Goal: Transaction & Acquisition: Purchase product/service

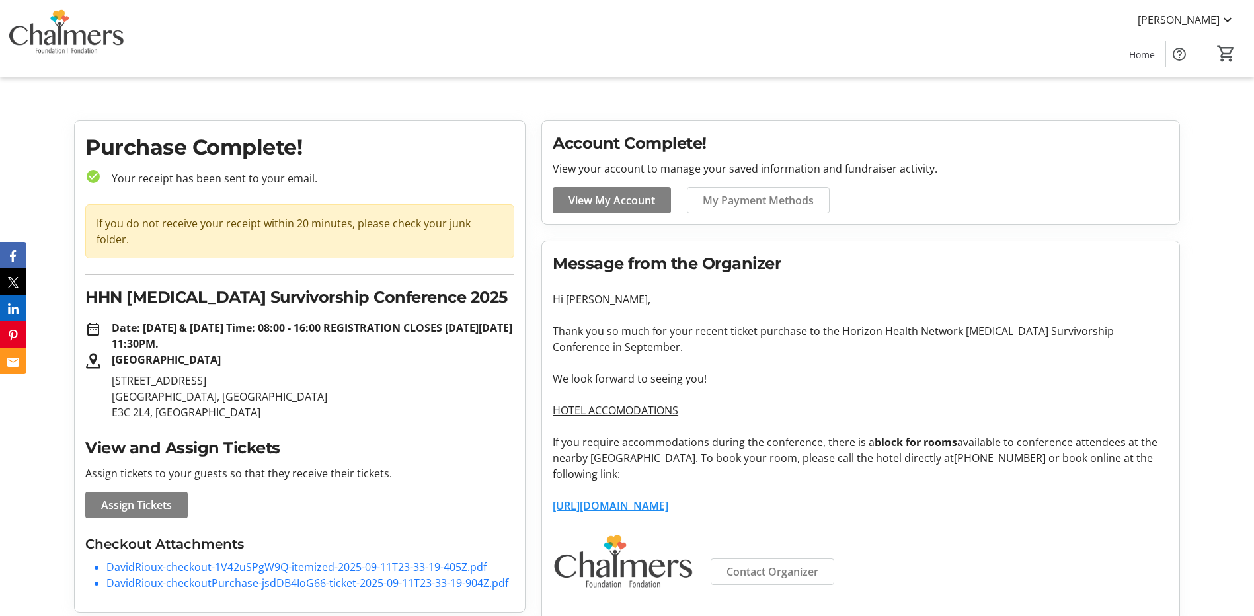
scroll to position [20, 0]
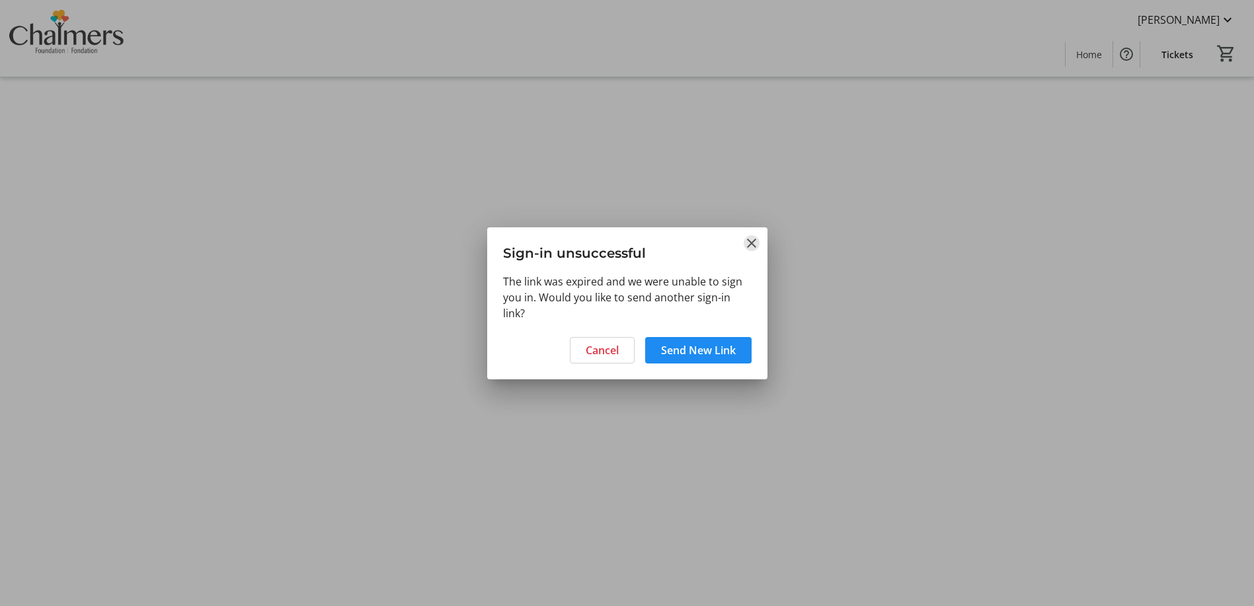
drag, startPoint x: 758, startPoint y: 243, endPoint x: 743, endPoint y: 225, distance: 22.9
click at [756, 241] on mat-icon "Close" at bounding box center [752, 243] width 16 height 16
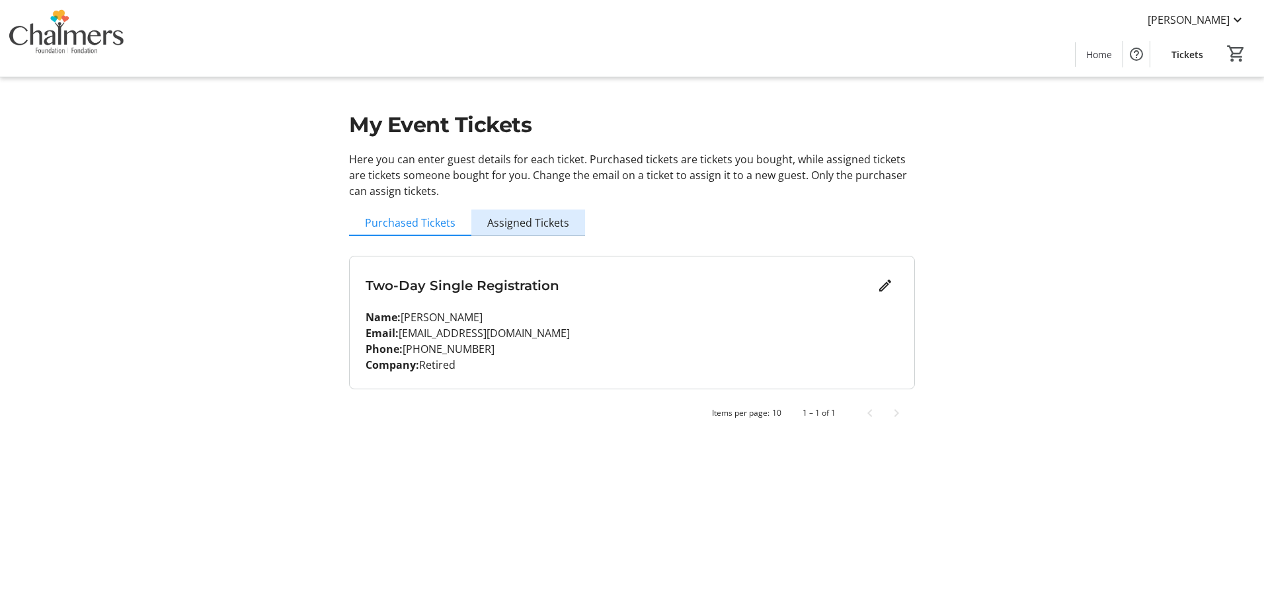
click at [539, 228] on span "Assigned Tickets" at bounding box center [528, 223] width 82 height 11
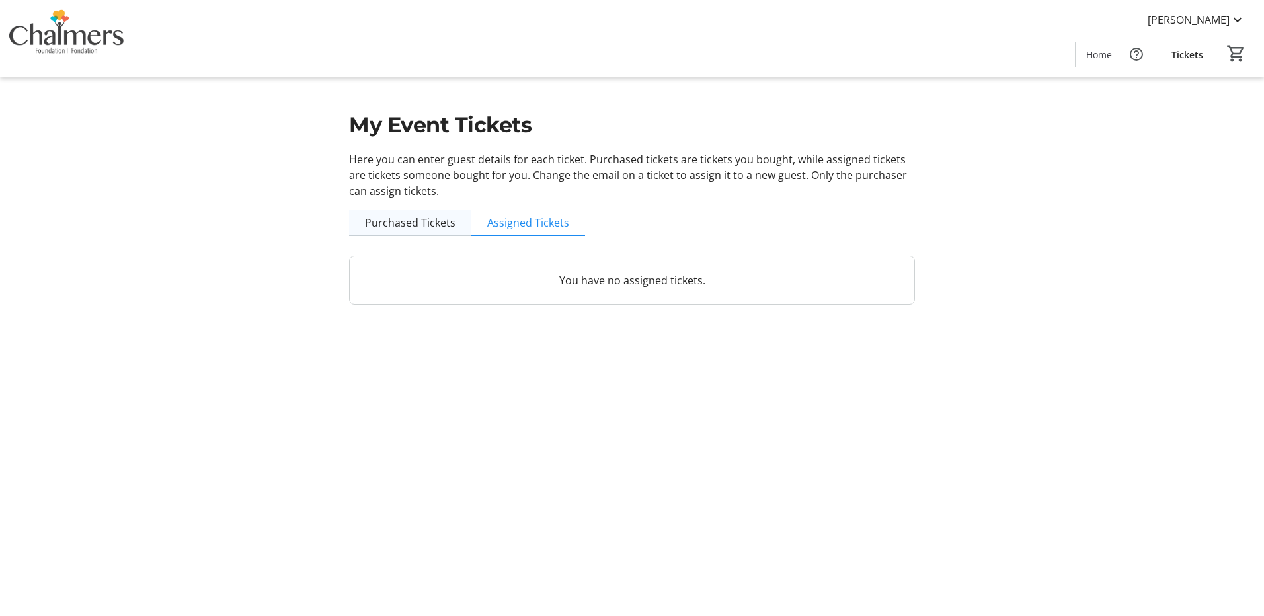
click at [433, 218] on span "Purchased Tickets" at bounding box center [410, 223] width 91 height 11
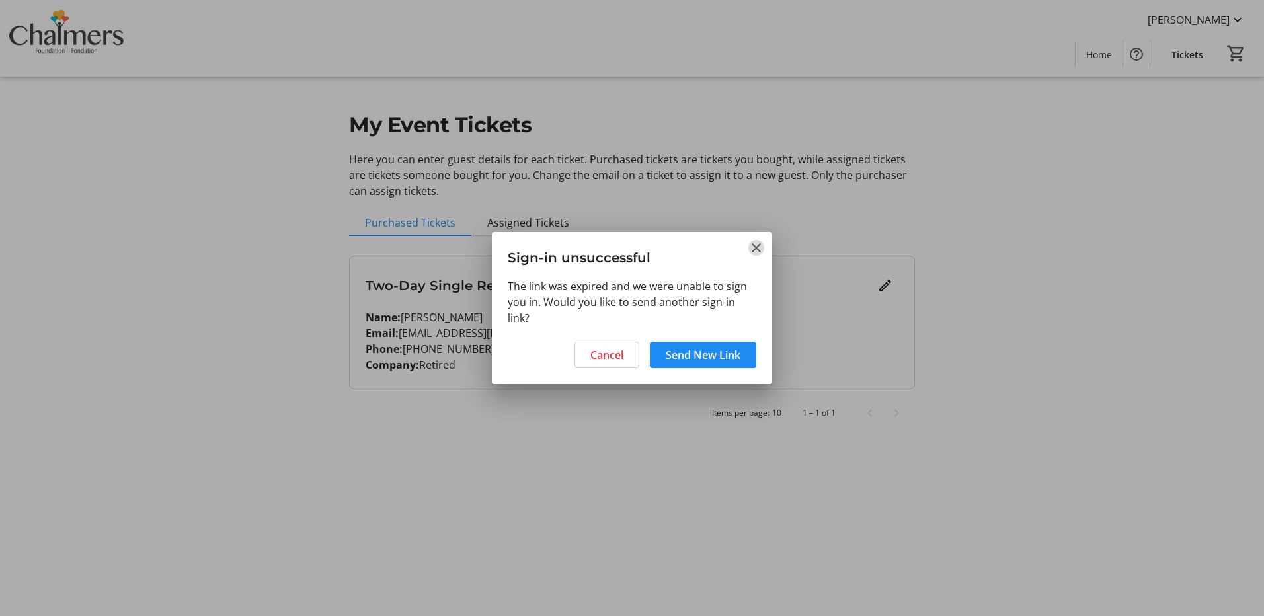
click at [749, 248] on mat-icon "Close" at bounding box center [756, 248] width 16 height 16
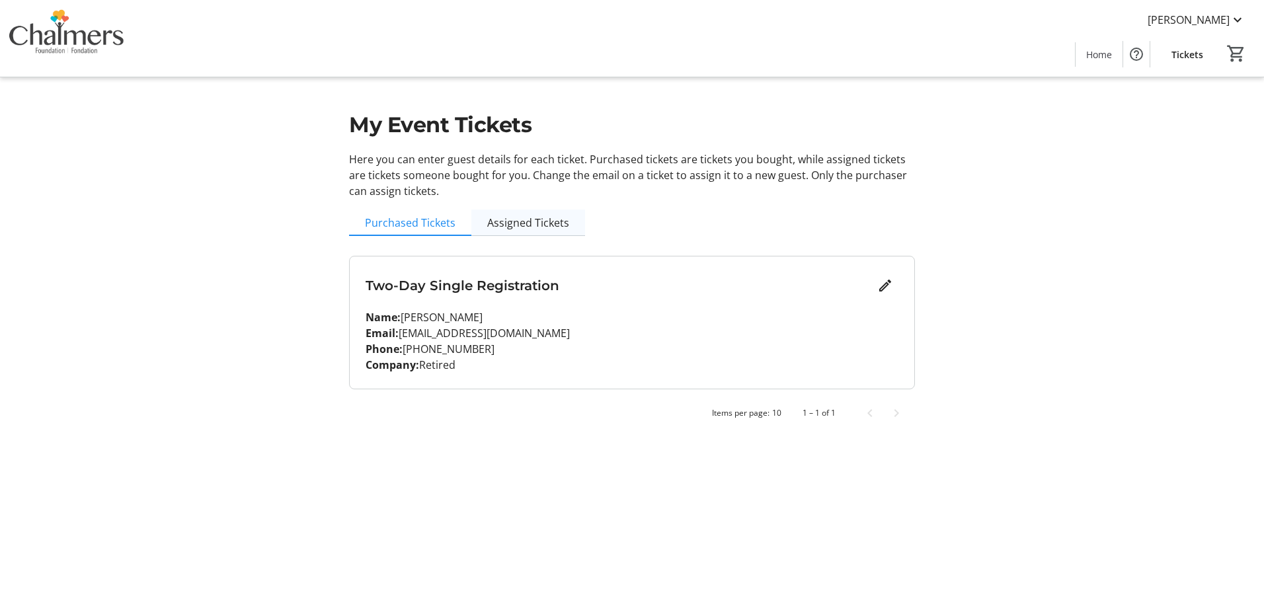
click at [550, 225] on span "Assigned Tickets" at bounding box center [528, 223] width 82 height 11
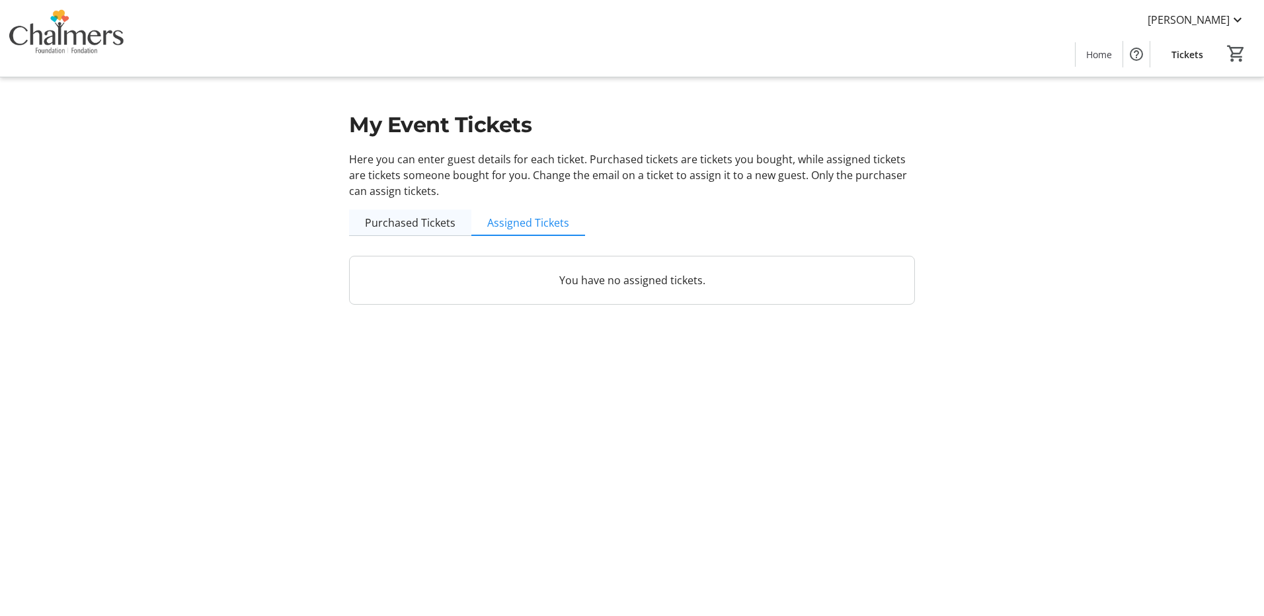
click at [440, 218] on span "Purchased Tickets" at bounding box center [410, 223] width 91 height 11
